Goal: Navigation & Orientation: Find specific page/section

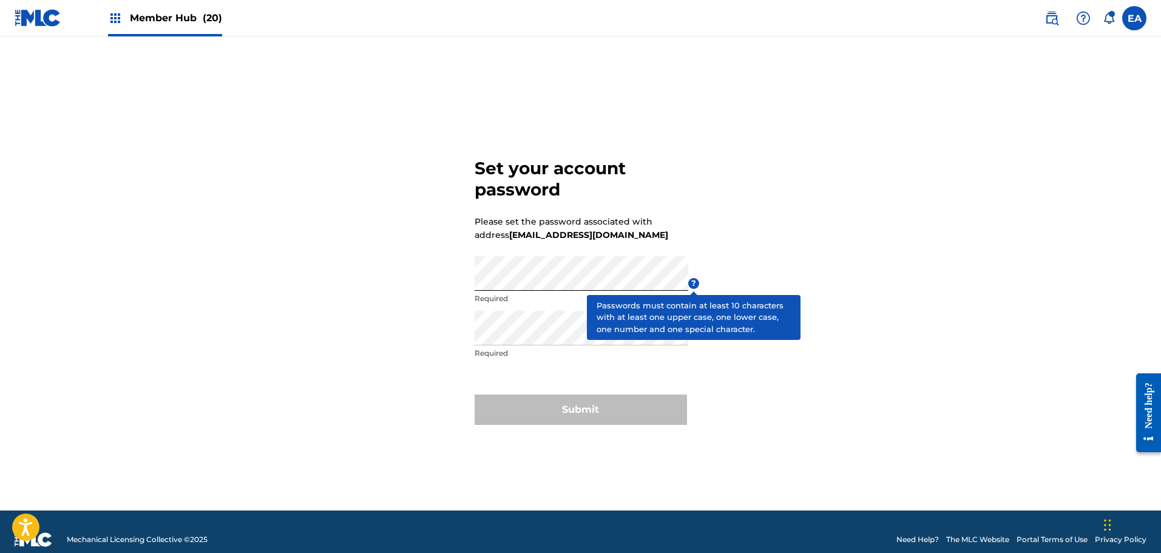
click at [694, 280] on span "?" at bounding box center [693, 283] width 11 height 11
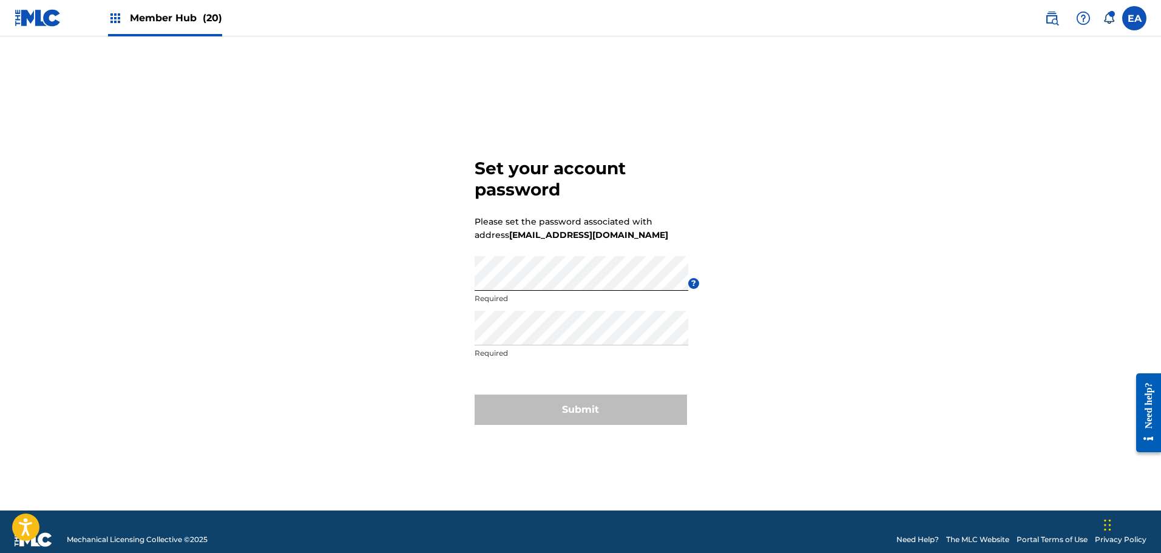
drag, startPoint x: 441, startPoint y: 325, endPoint x: 201, endPoint y: 75, distance: 346.0
click at [429, 306] on div "Set your account password Please set the password associated with address [EMAI…" at bounding box center [581, 289] width 850 height 444
click at [186, 30] on div "Member Hub (20)" at bounding box center [165, 18] width 114 height 36
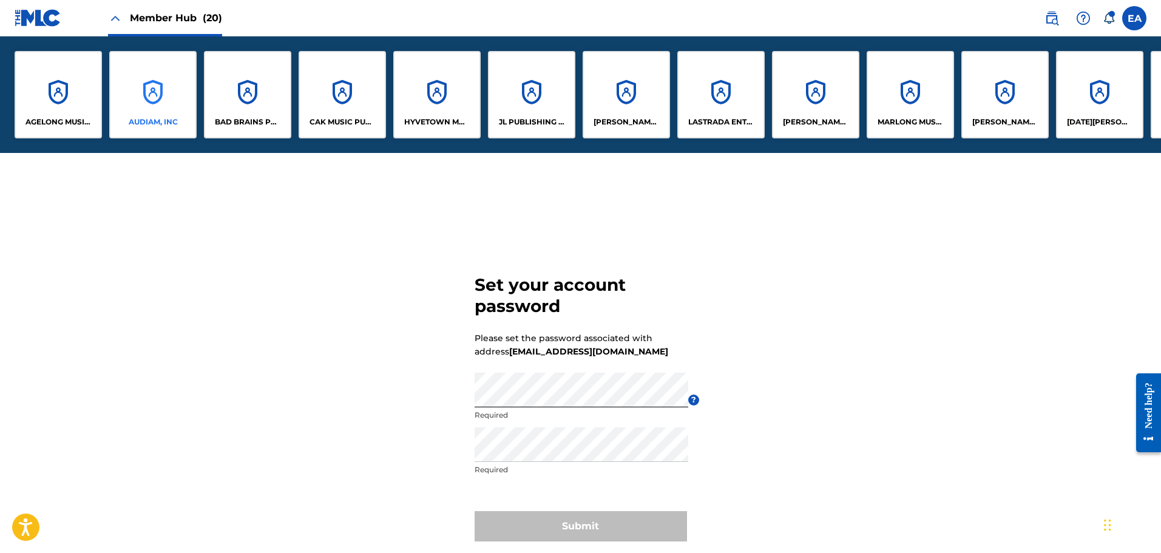
click at [150, 100] on div "AUDIAM, INC" at bounding box center [152, 94] width 87 height 87
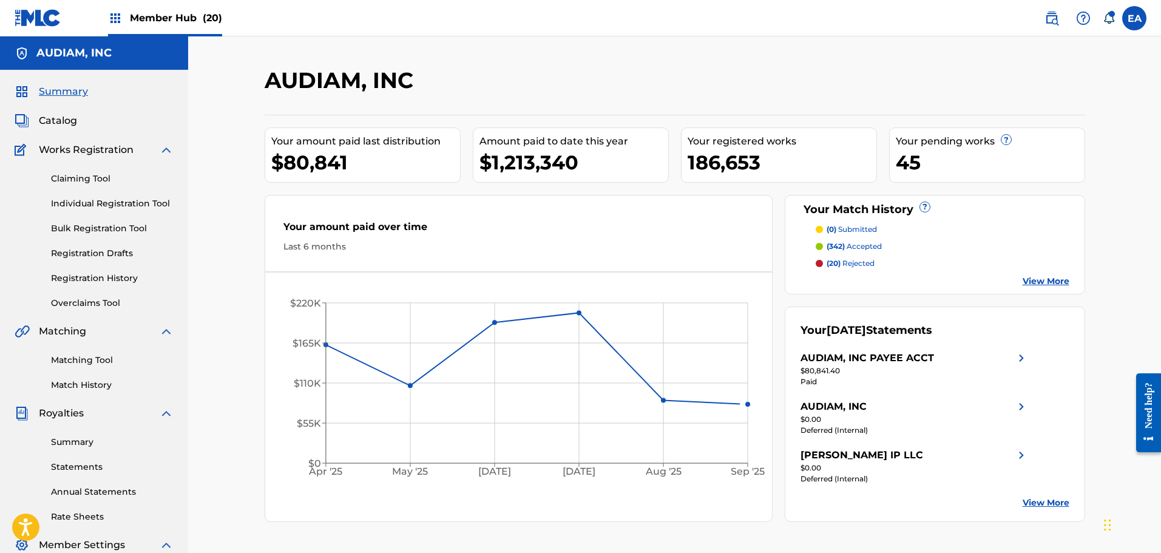
click at [134, 14] on span "Member Hub (20)" at bounding box center [176, 18] width 92 height 14
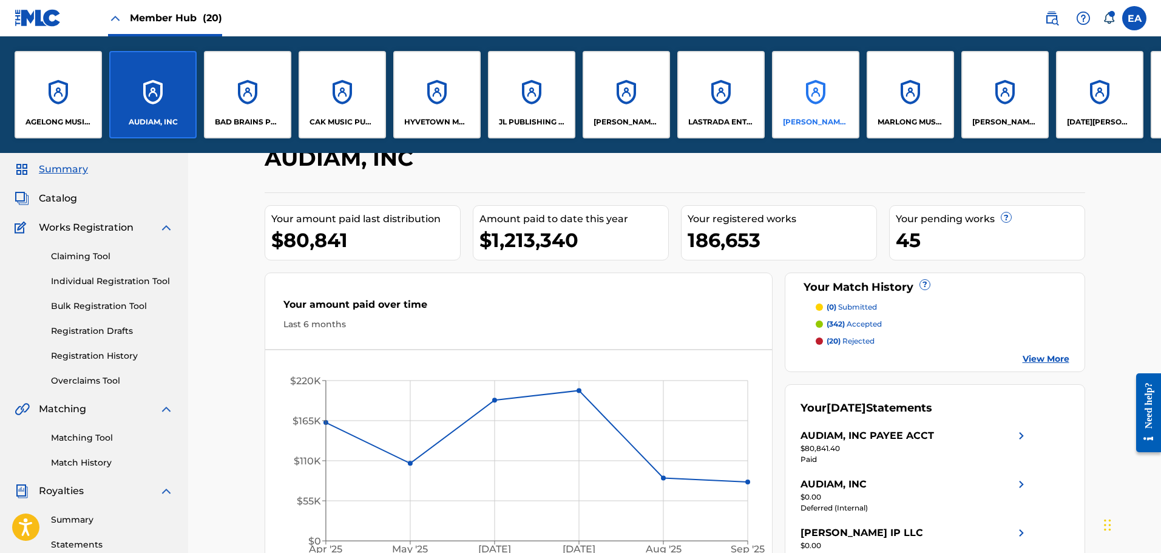
scroll to position [13, 0]
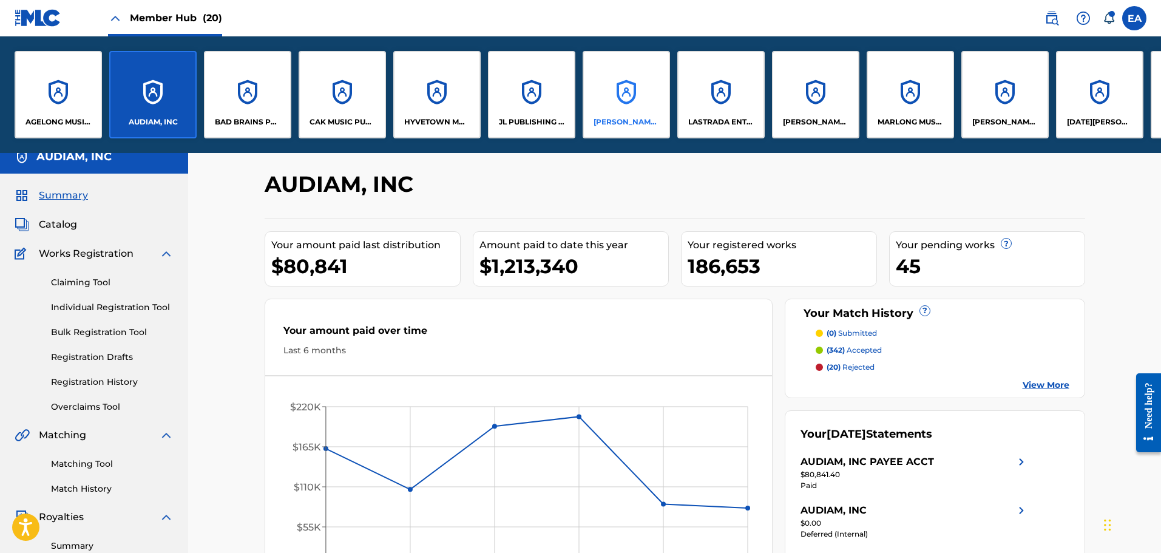
click at [631, 123] on p "[PERSON_NAME] PRODUCTIONS, INC." at bounding box center [627, 122] width 66 height 11
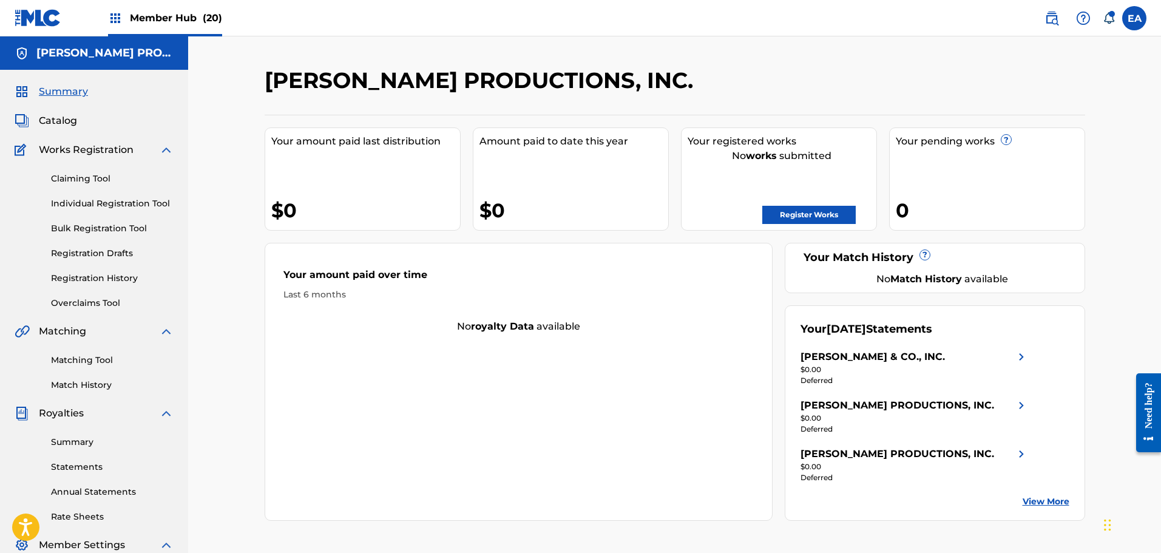
click at [663, 98] on div "[PERSON_NAME] PRODUCTIONS, INC." at bounding box center [581, 85] width 632 height 36
click at [669, 97] on div "[PERSON_NAME] PRODUCTIONS, INC." at bounding box center [581, 85] width 632 height 36
